Goal: Obtain resource: Obtain resource

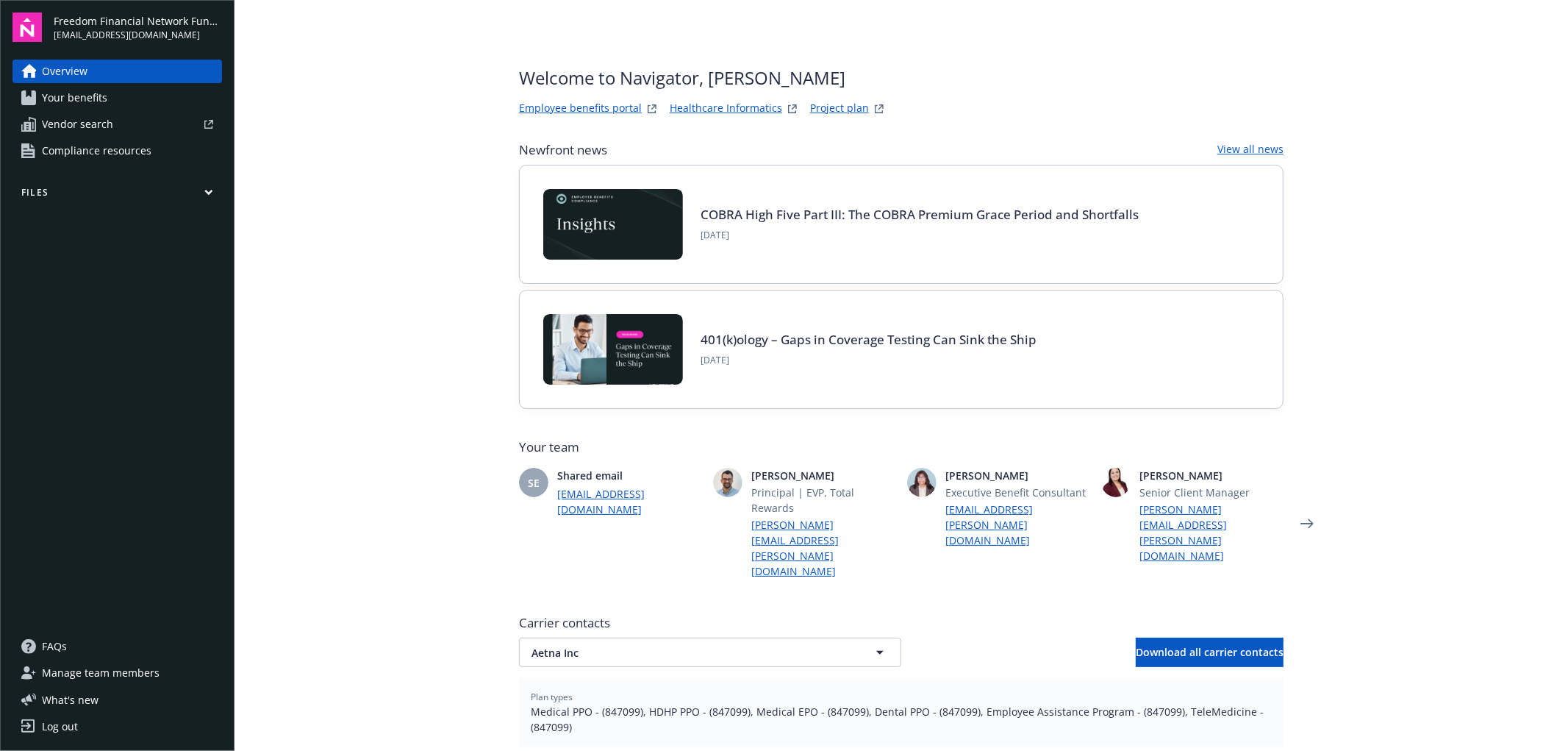
click at [829, 106] on link "Project plan" at bounding box center [839, 109] width 59 height 18
